Goal: Complete application form

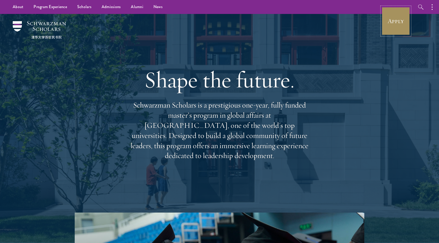
click at [405, 22] on link "Apply" at bounding box center [396, 21] width 28 height 28
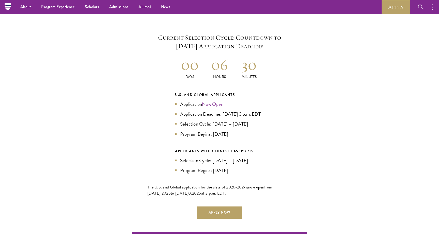
scroll to position [1084, 0]
